Goal: Transaction & Acquisition: Purchase product/service

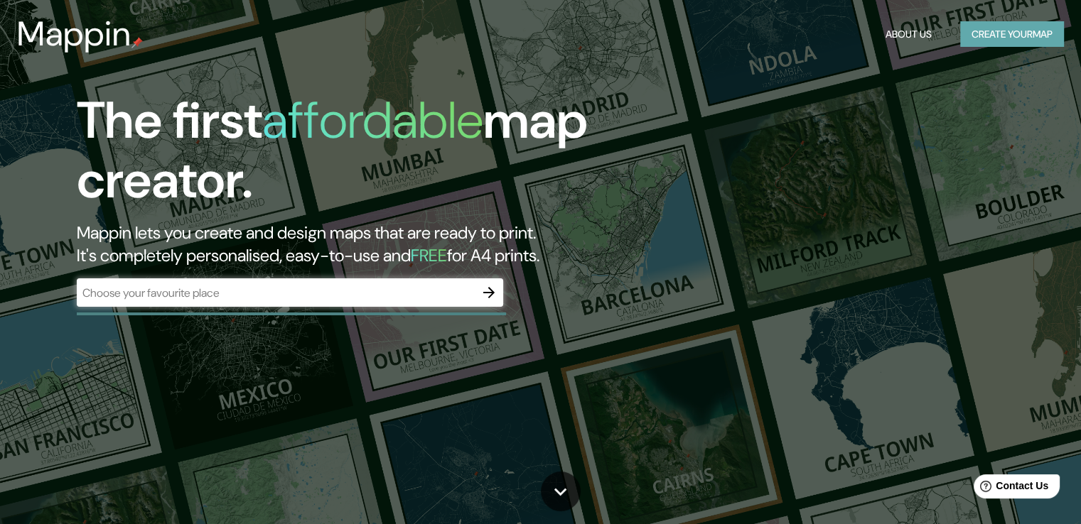
click at [983, 38] on button "Create your map" at bounding box center [1012, 34] width 104 height 26
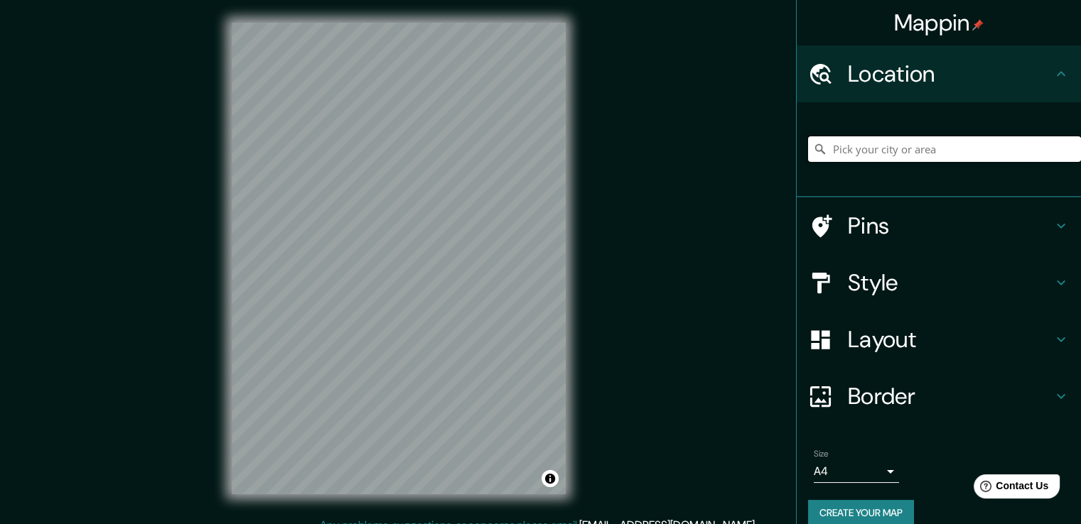
click at [899, 148] on input "Pick your city or area" at bounding box center [944, 149] width 273 height 26
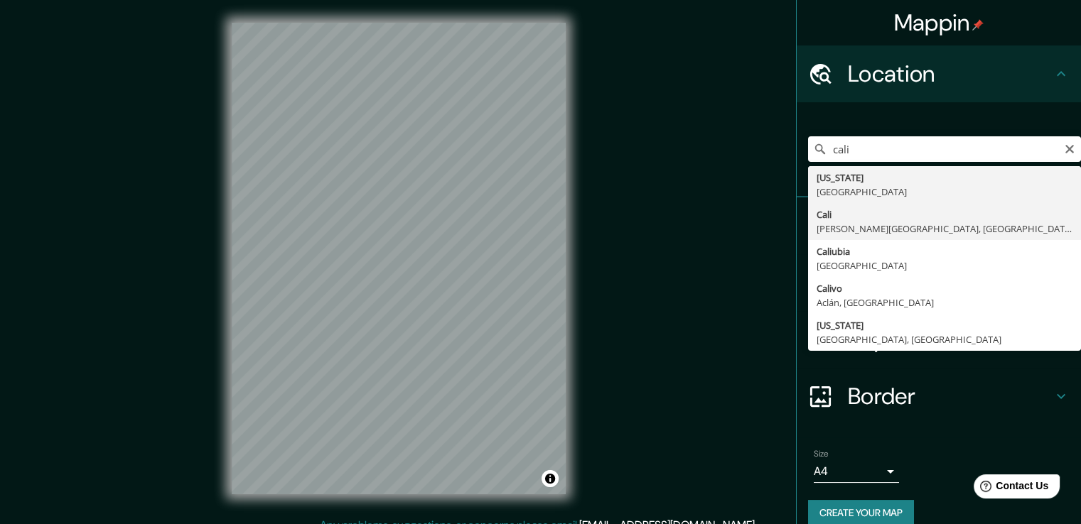
type input "[GEOGRAPHIC_DATA], [PERSON_NAME][GEOGRAPHIC_DATA], [GEOGRAPHIC_DATA]"
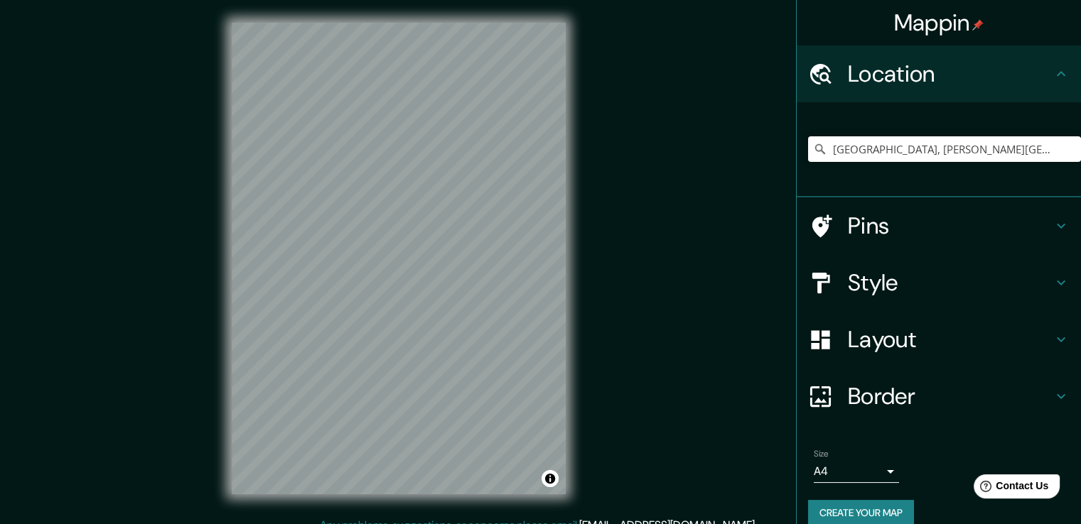
click at [605, 377] on div "Mappin Location [GEOGRAPHIC_DATA], [PERSON_NAME][GEOGRAPHIC_DATA], [GEOGRAPHIC_…" at bounding box center [540, 270] width 1081 height 540
click at [1017, 230] on h4 "Pins" at bounding box center [950, 226] width 205 height 28
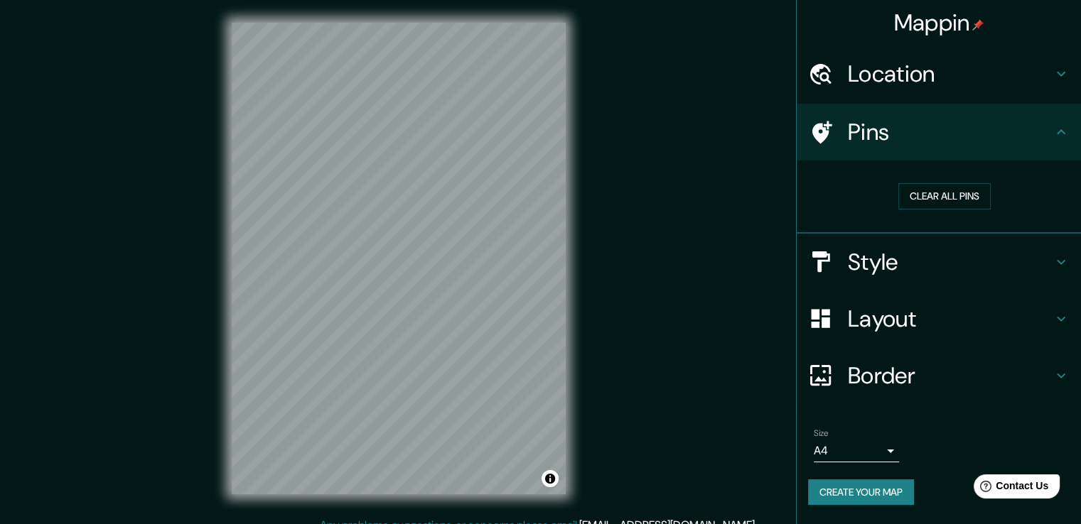
click at [970, 257] on h4 "Style" at bounding box center [950, 262] width 205 height 28
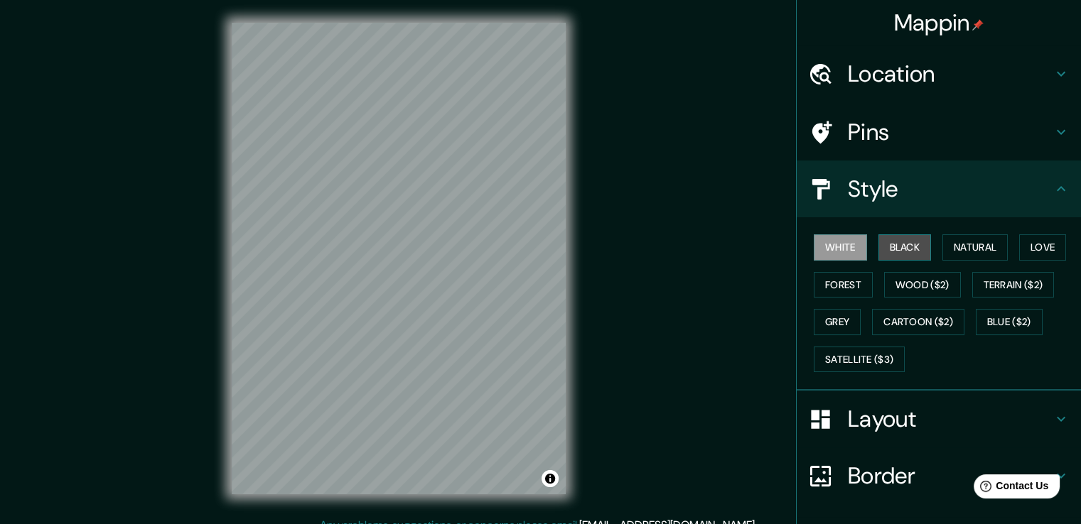
click at [895, 249] on button "Black" at bounding box center [904, 247] width 53 height 26
click at [917, 406] on h4 "Layout" at bounding box center [950, 419] width 205 height 28
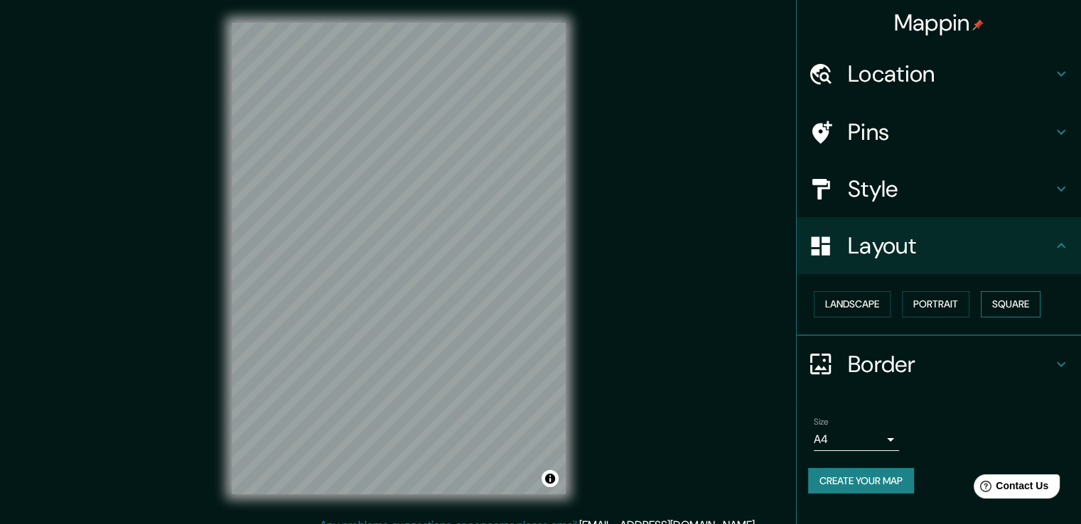
click at [1008, 306] on button "Square" at bounding box center [1010, 304] width 60 height 26
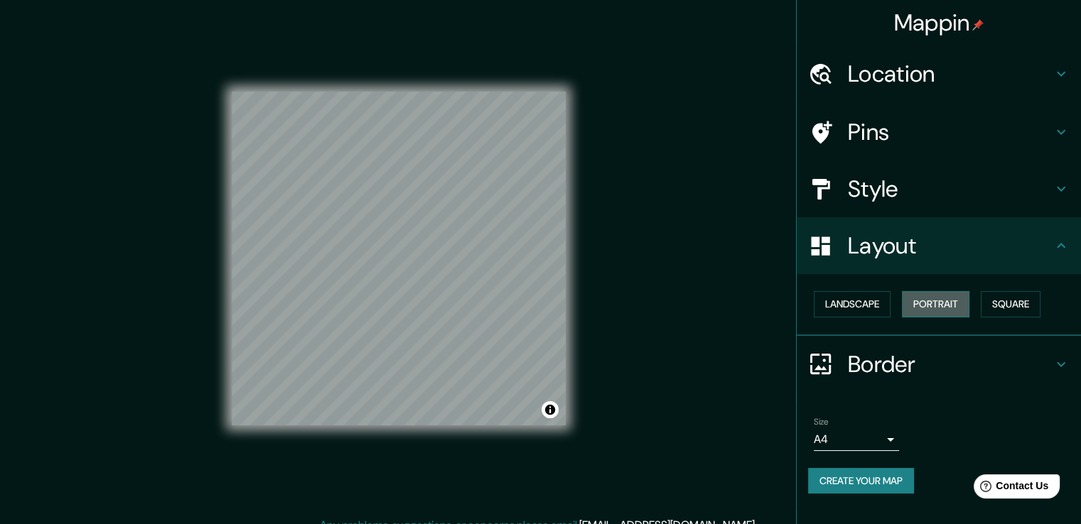
click at [926, 303] on button "Portrait" at bounding box center [935, 304] width 67 height 26
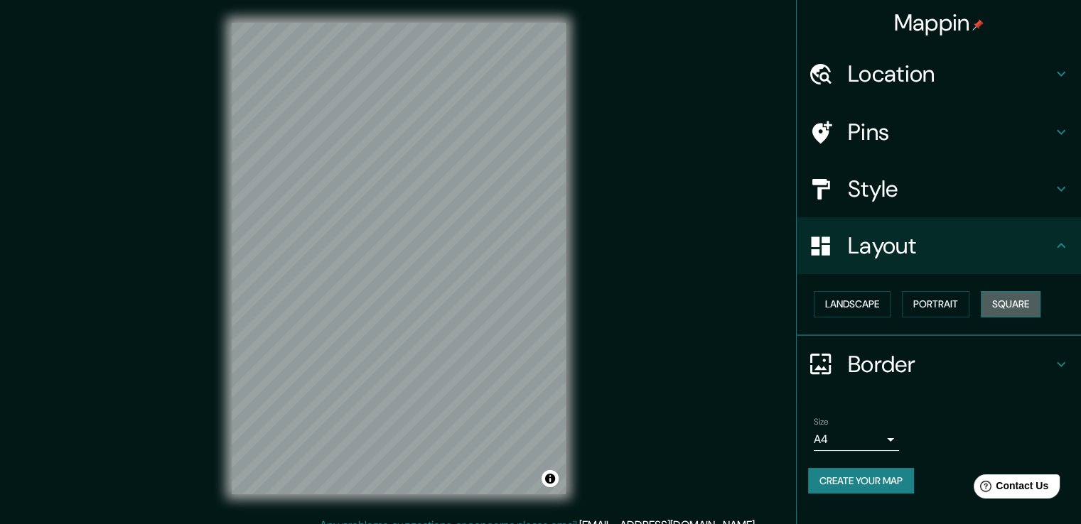
click at [998, 299] on button "Square" at bounding box center [1010, 304] width 60 height 26
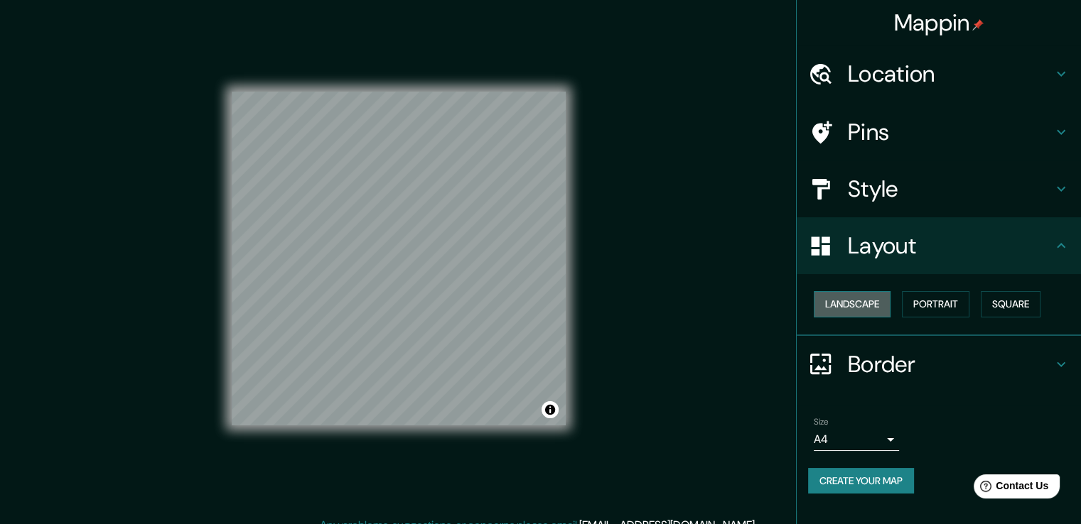
click at [845, 301] on button "Landscape" at bounding box center [852, 304] width 77 height 26
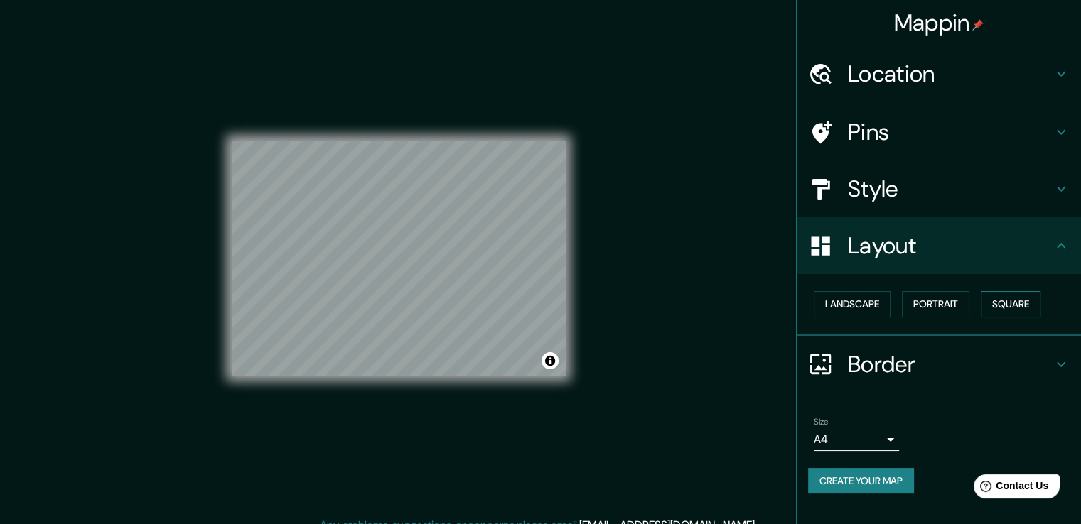
click at [998, 293] on button "Square" at bounding box center [1010, 304] width 60 height 26
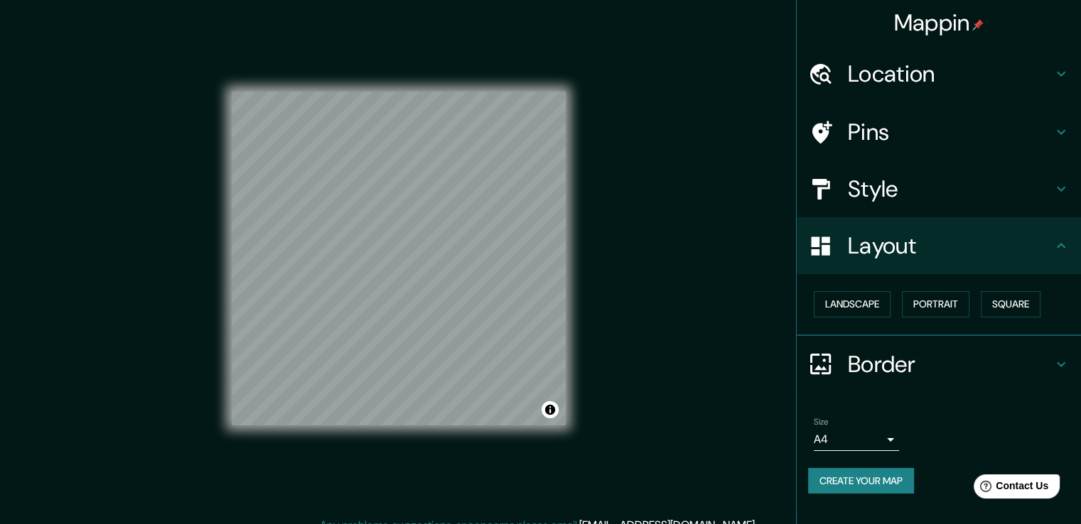
click at [1042, 67] on h4 "Location" at bounding box center [950, 74] width 205 height 28
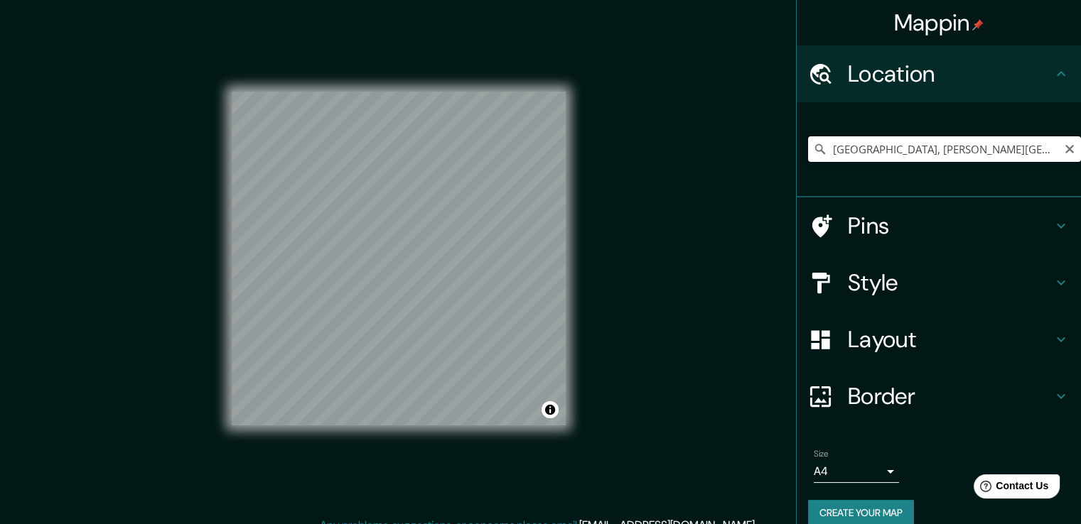
click at [929, 153] on input "[GEOGRAPHIC_DATA], [PERSON_NAME][GEOGRAPHIC_DATA], [GEOGRAPHIC_DATA]" at bounding box center [944, 149] width 273 height 26
click at [1064, 146] on icon "Clear" at bounding box center [1069, 149] width 11 height 11
click at [956, 152] on input "Pick your city or area" at bounding box center [944, 149] width 273 height 26
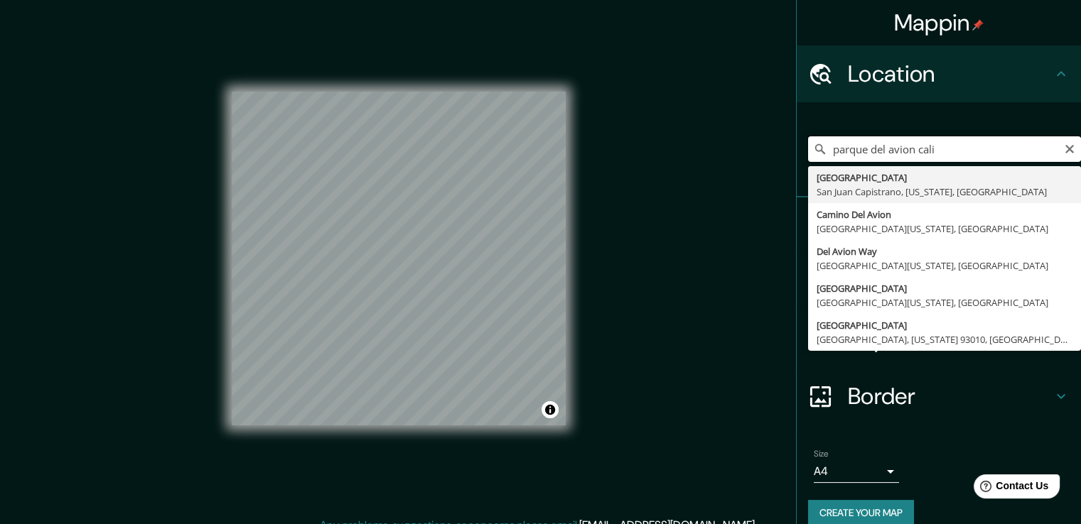
drag, startPoint x: 934, startPoint y: 147, endPoint x: 784, endPoint y: 147, distance: 149.9
click at [784, 147] on div "Mappin Location [GEOGRAPHIC_DATA] [GEOGRAPHIC_DATA] [GEOGRAPHIC_DATA], [US_STAT…" at bounding box center [540, 270] width 1081 height 540
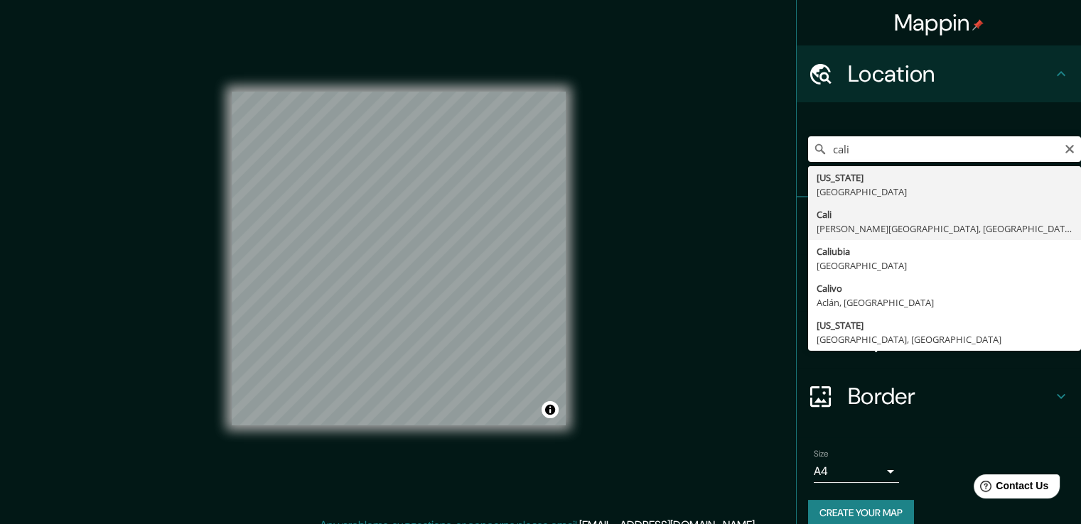
type input "[GEOGRAPHIC_DATA], [PERSON_NAME][GEOGRAPHIC_DATA], [GEOGRAPHIC_DATA]"
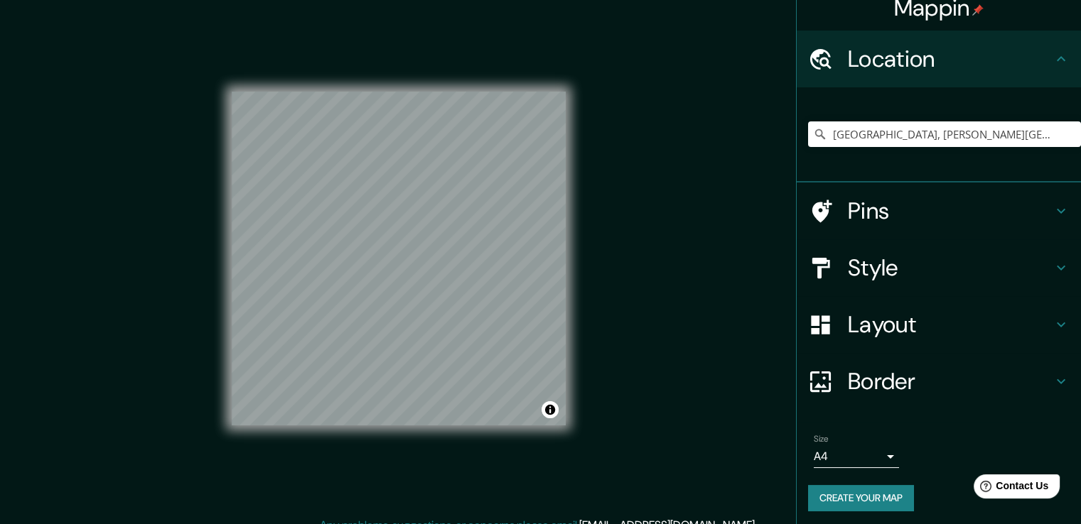
scroll to position [18, 0]
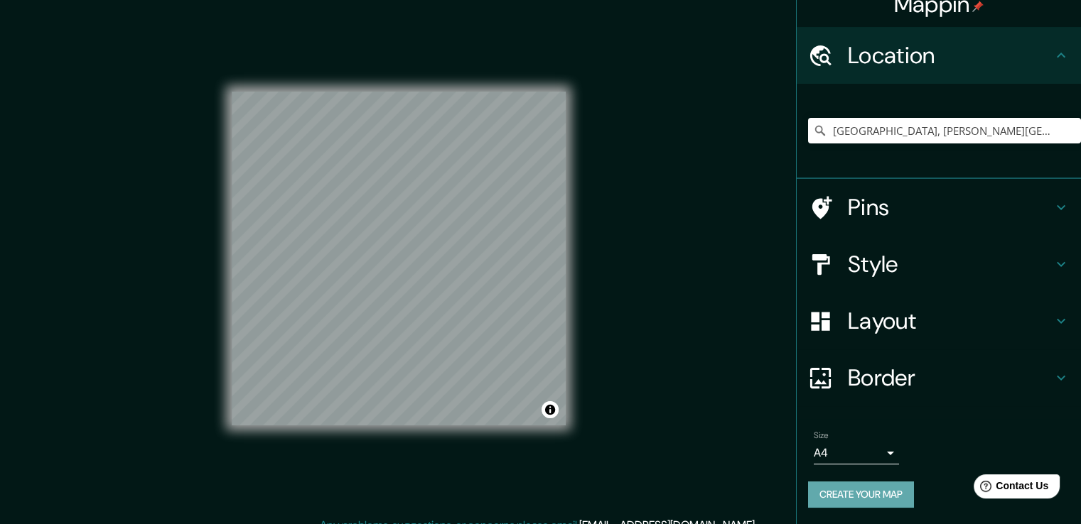
click at [868, 484] on button "Create your map" at bounding box center [861, 495] width 106 height 26
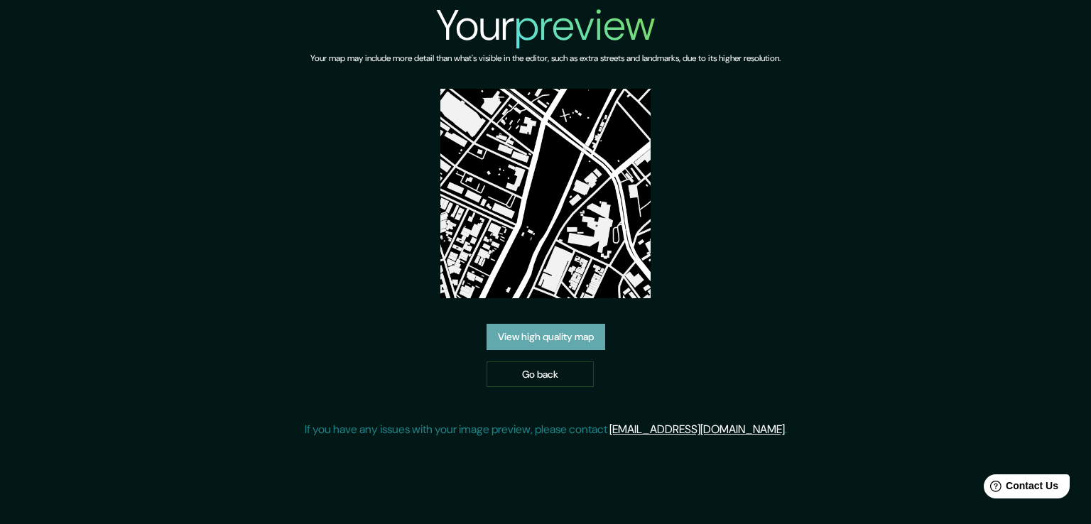
click at [580, 331] on link "View high quality map" at bounding box center [546, 337] width 119 height 26
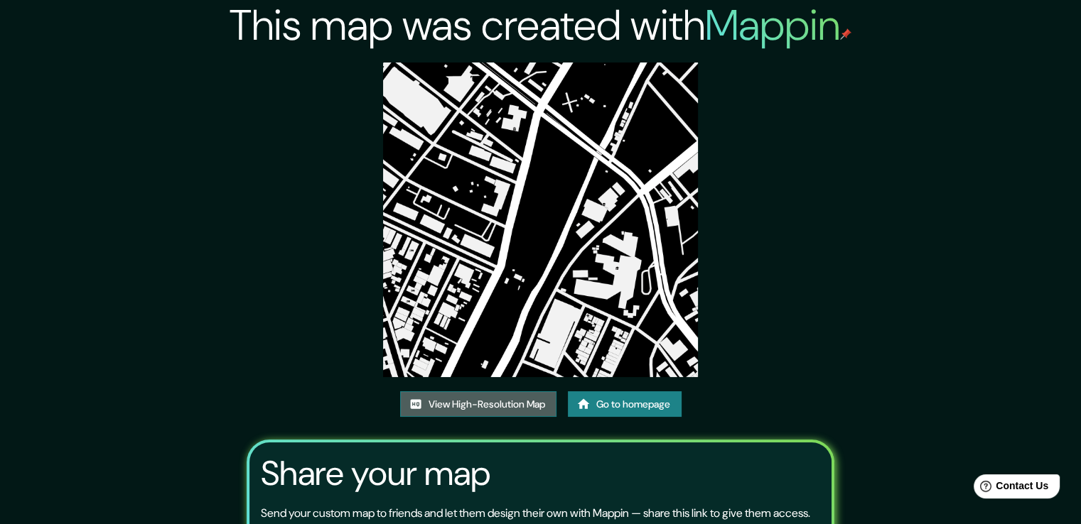
click at [472, 404] on link "View High-Resolution Map" at bounding box center [478, 404] width 156 height 26
